Goal: Information Seeking & Learning: Learn about a topic

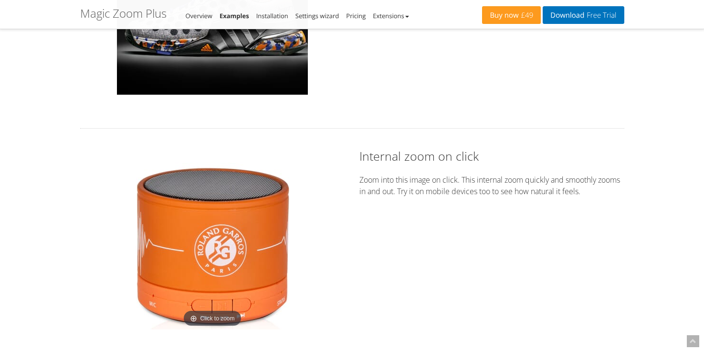
scroll to position [1349, 0]
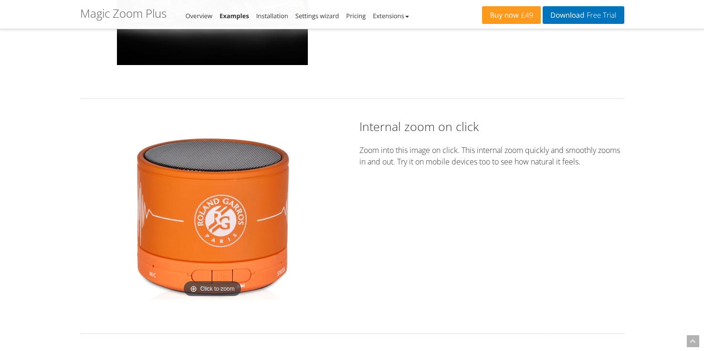
click at [224, 203] on img at bounding box center [212, 215] width 167 height 167
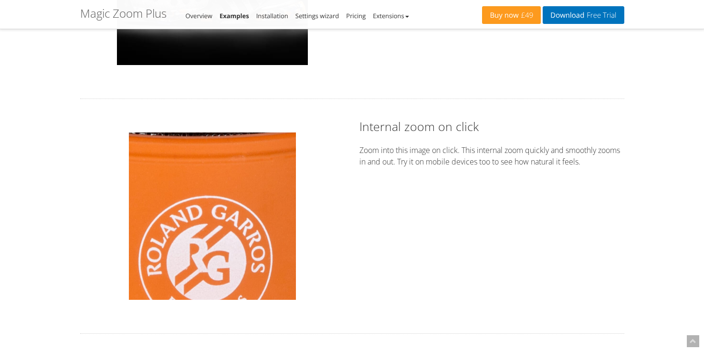
click at [224, 203] on img at bounding box center [212, 215] width 167 height 167
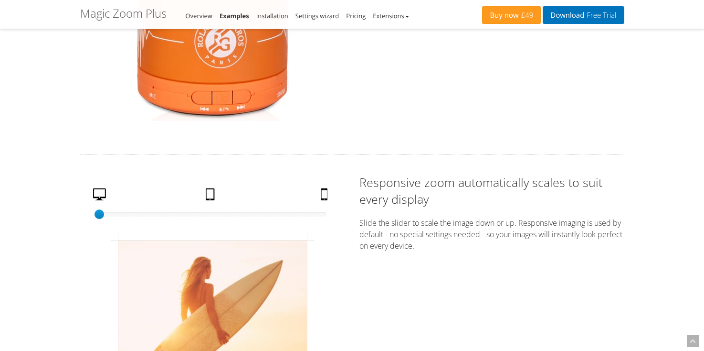
scroll to position [1600, 0]
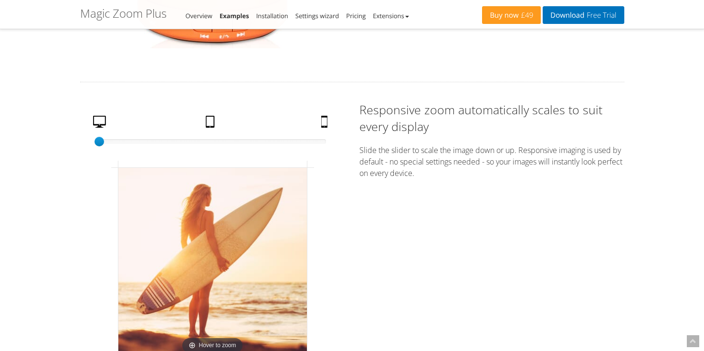
click at [277, 257] on img at bounding box center [212, 262] width 189 height 189
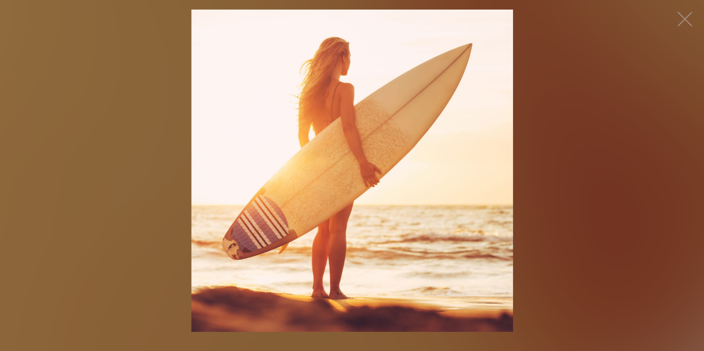
click at [563, 139] on figure "Click to expand" at bounding box center [352, 171] width 704 height 322
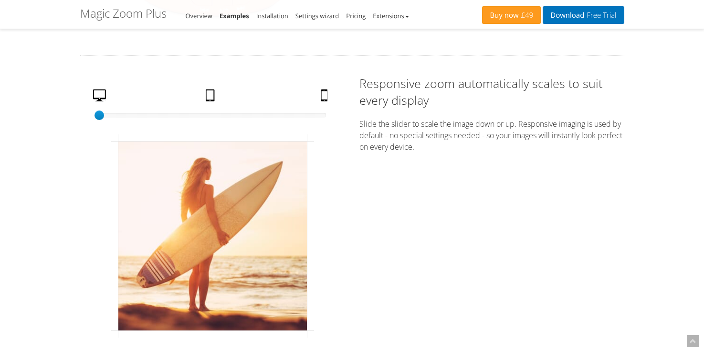
scroll to position [1641, 0]
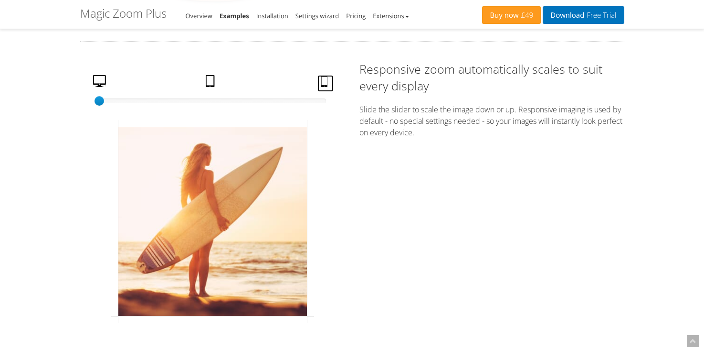
click at [322, 85] on link "Mobile" at bounding box center [326, 83] width 16 height 17
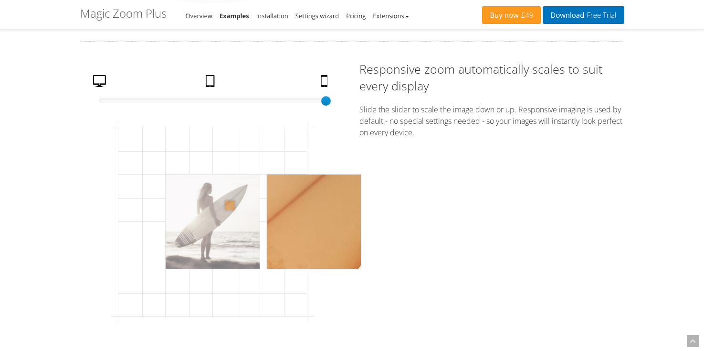
click at [230, 205] on img at bounding box center [213, 221] width 94 height 94
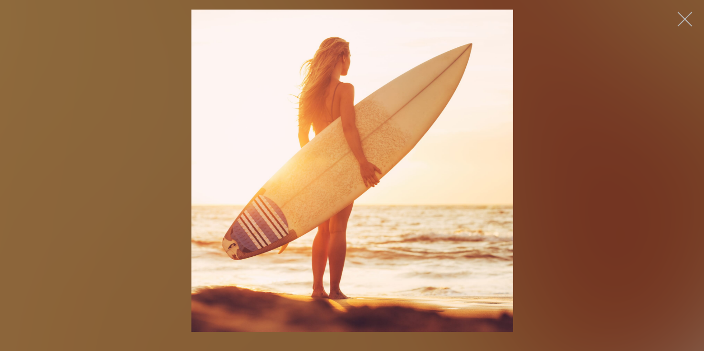
click at [681, 14] on button "button" at bounding box center [685, 19] width 29 height 29
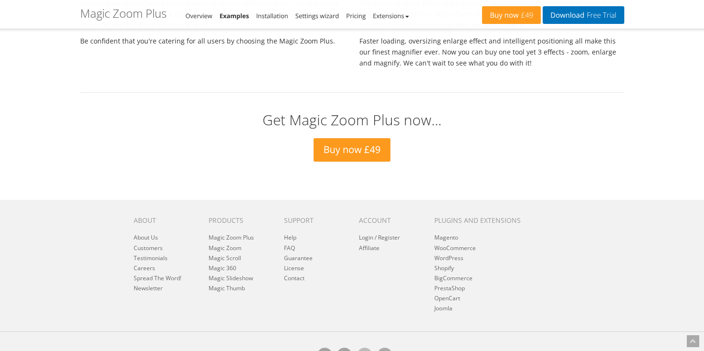
scroll to position [3475, 0]
